Goal: Transaction & Acquisition: Purchase product/service

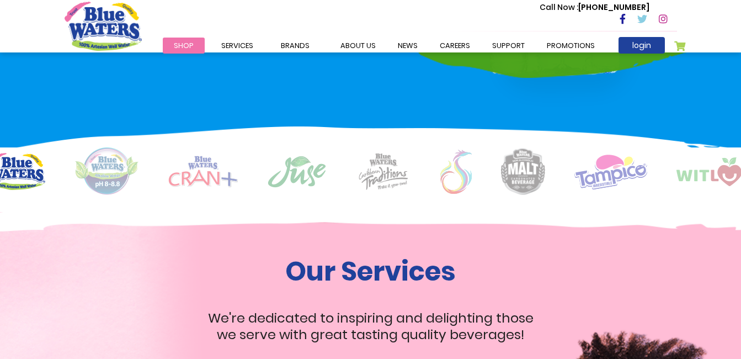
scroll to position [662, 0]
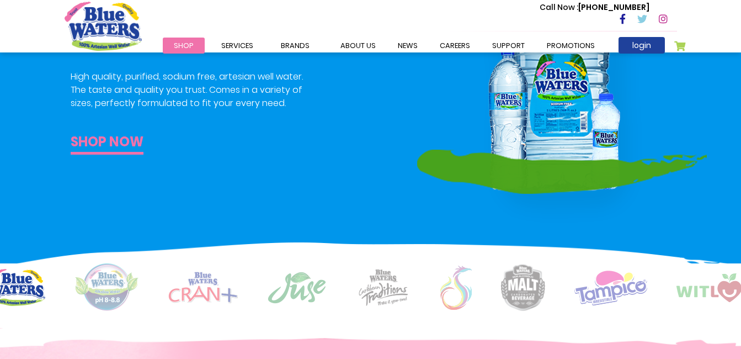
click at [96, 144] on link "Shop now" at bounding box center [107, 143] width 73 height 23
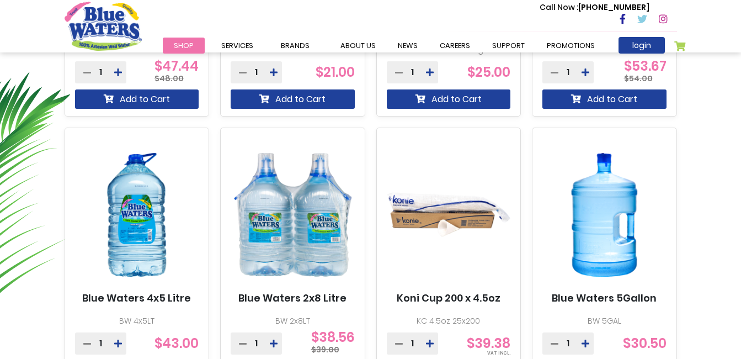
scroll to position [662, 0]
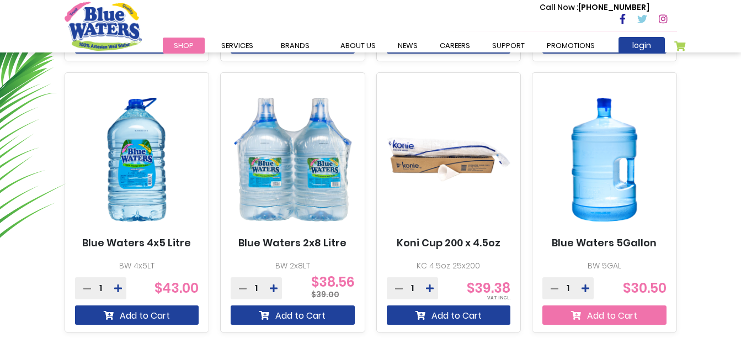
click at [593, 320] on button "Add to Cart" at bounding box center [605, 314] width 124 height 19
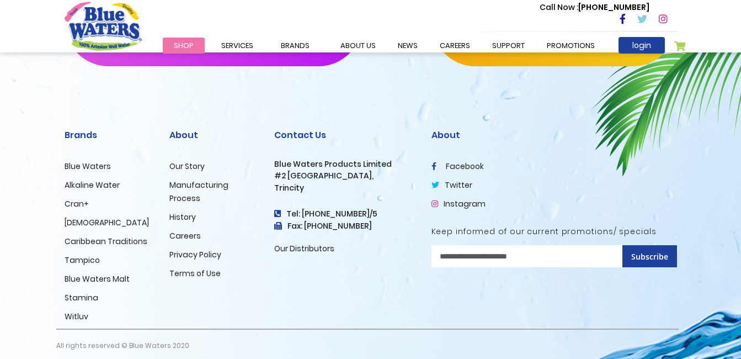
scroll to position [797, 0]
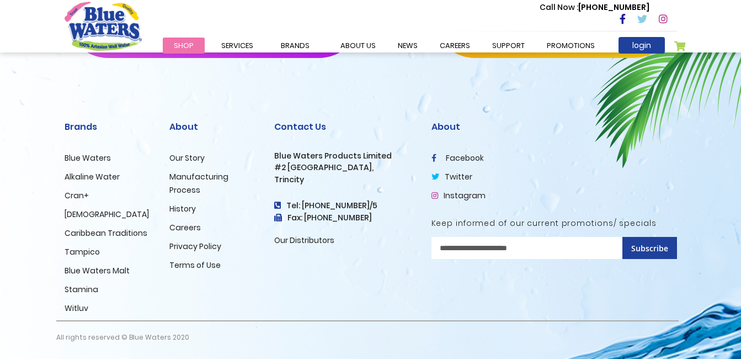
click at [327, 242] on link "Our Distributors" at bounding box center [304, 240] width 60 height 11
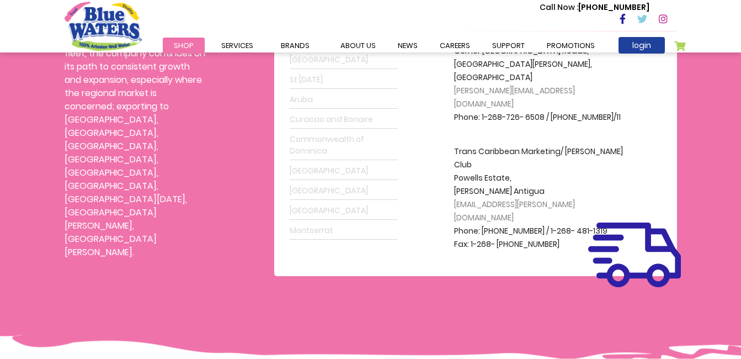
scroll to position [276, 0]
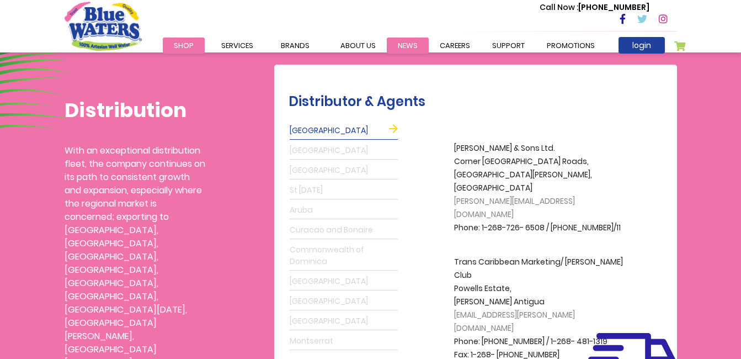
click at [406, 51] on link "News" at bounding box center [408, 46] width 42 height 16
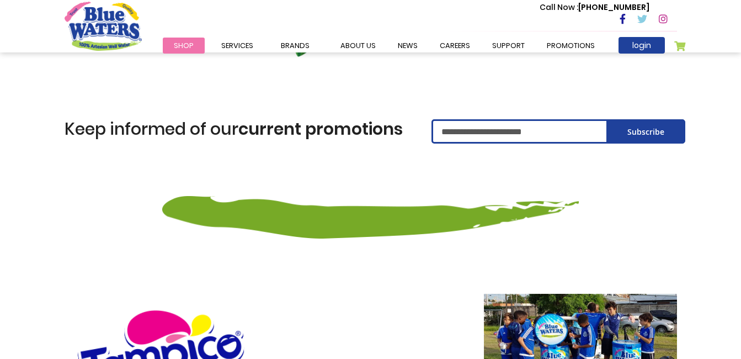
scroll to position [166, 0]
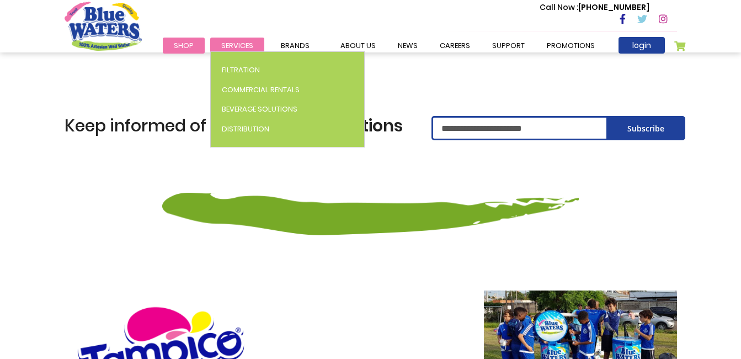
click at [241, 43] on span "Services" at bounding box center [237, 45] width 32 height 10
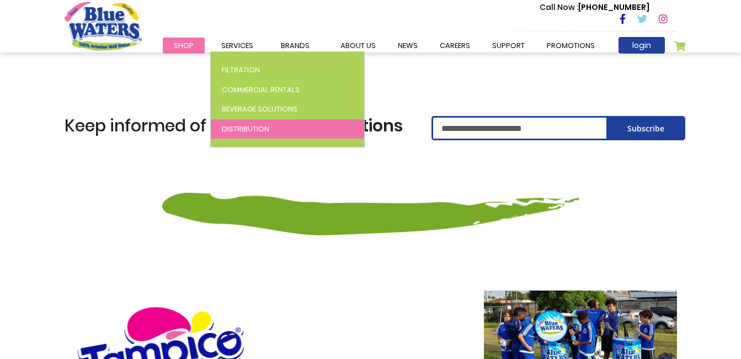
click at [248, 126] on span "Distribution" at bounding box center [245, 129] width 47 height 10
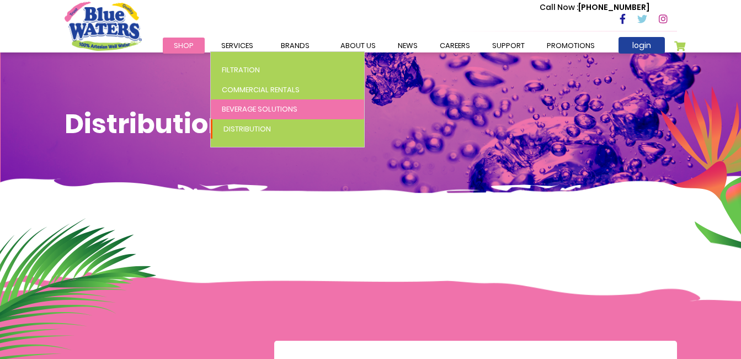
click at [246, 112] on span "Beverage Solutions" at bounding box center [260, 109] width 76 height 10
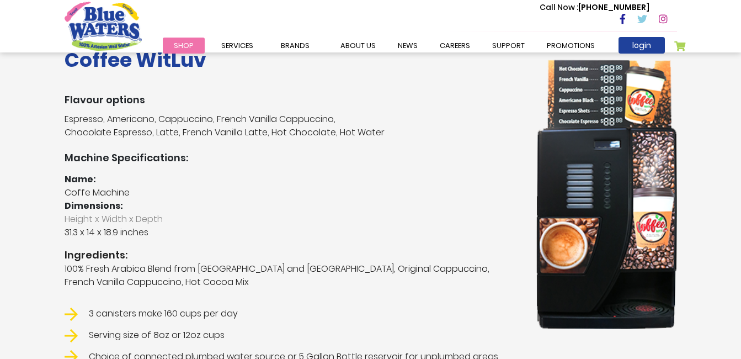
scroll to position [221, 0]
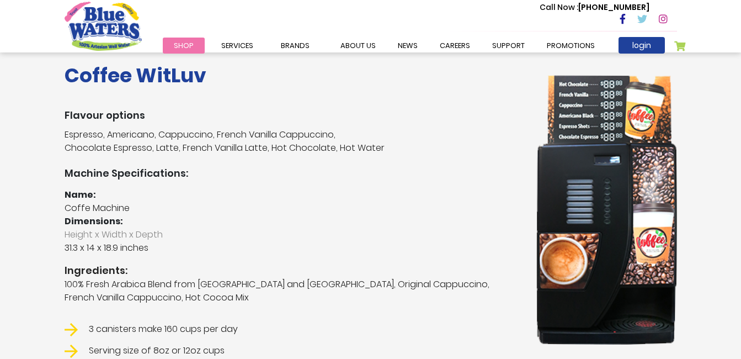
click at [0, 0] on span "Commercial Rentals" at bounding box center [0, 0] width 0 height 0
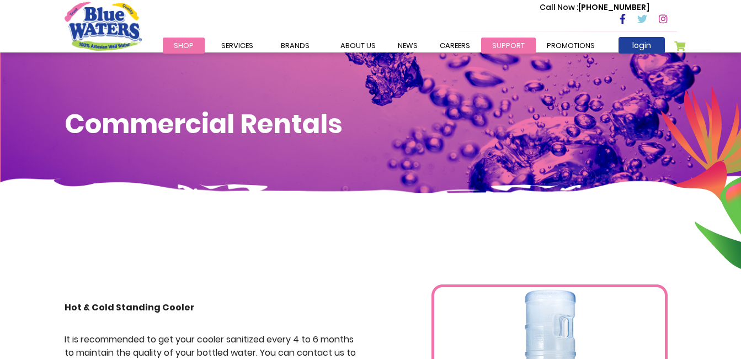
click at [510, 44] on link "support" at bounding box center [508, 46] width 55 height 16
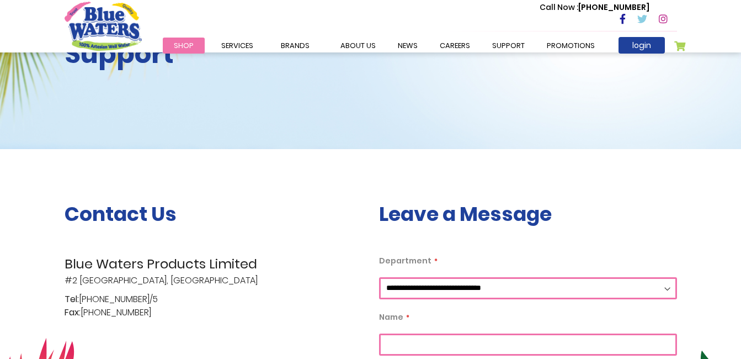
scroll to position [110, 0]
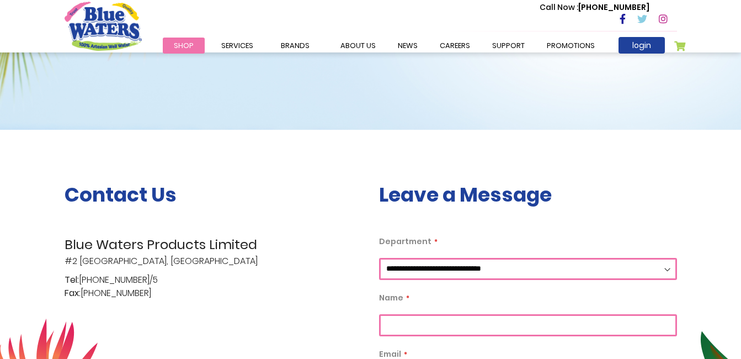
click at [656, 272] on select "**********" at bounding box center [528, 269] width 298 height 22
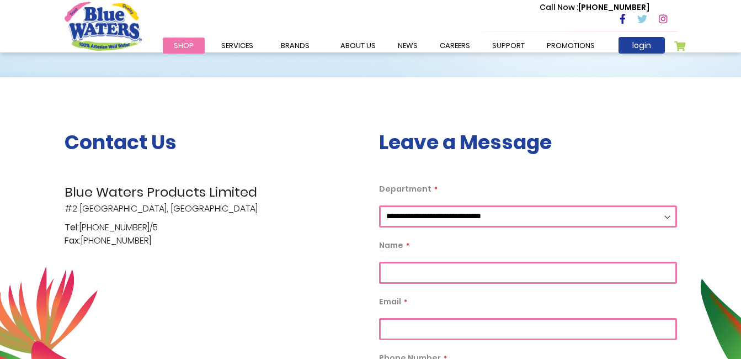
scroll to position [221, 0]
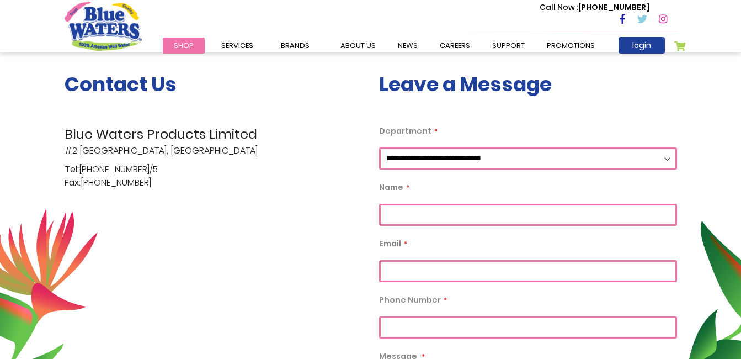
click at [655, 155] on select "**********" at bounding box center [528, 158] width 298 height 22
click at [652, 157] on select "**********" at bounding box center [528, 158] width 298 height 22
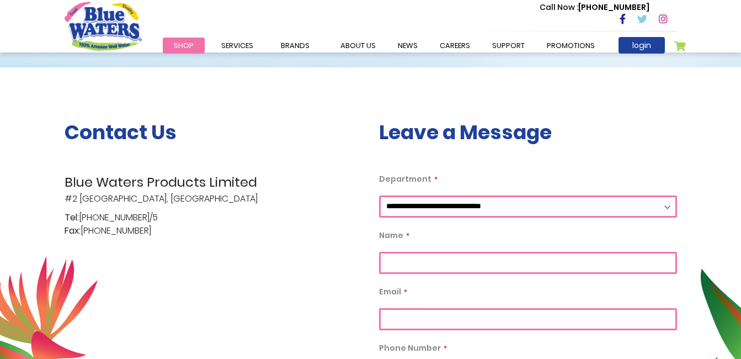
scroll to position [166, 0]
